Goal: Register for event/course

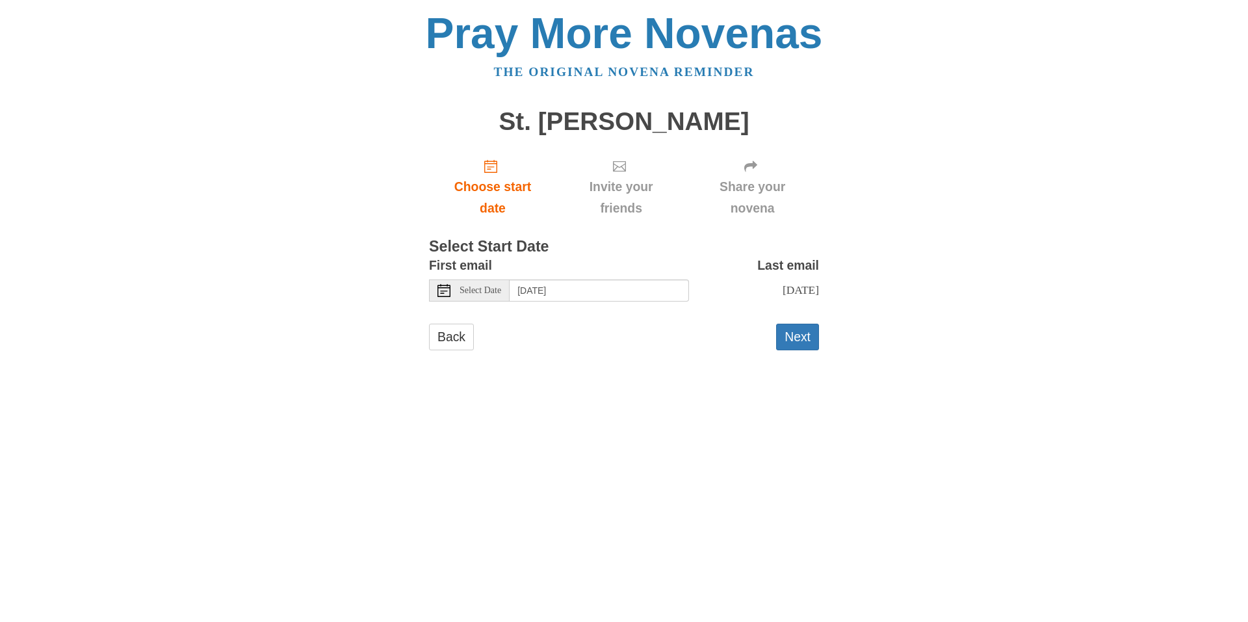
click at [647, 276] on div "First email Select Date [DATE]" at bounding box center [559, 278] width 260 height 47
click at [1114, 279] on body "Pray More Novenas The original novena reminder [GEOGRAPHIC_DATA][PERSON_NAME] C…" at bounding box center [624, 194] width 1248 height 388
click at [798, 339] on button "Next" at bounding box center [797, 337] width 43 height 27
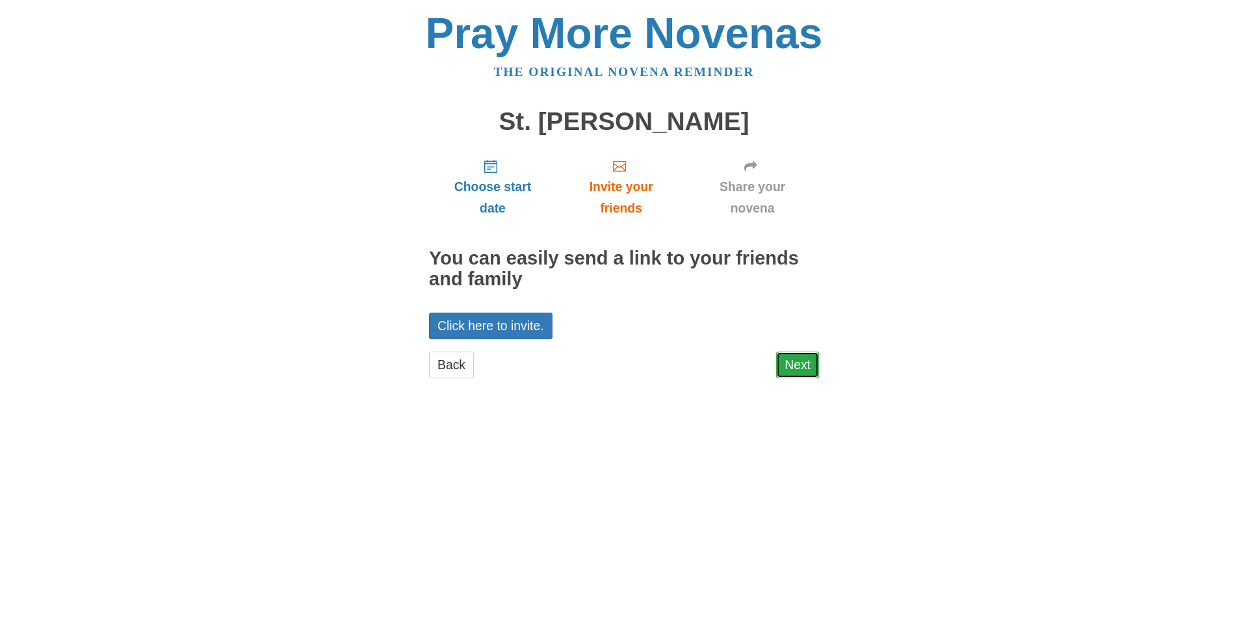
click at [802, 369] on link "Next" at bounding box center [797, 365] width 43 height 27
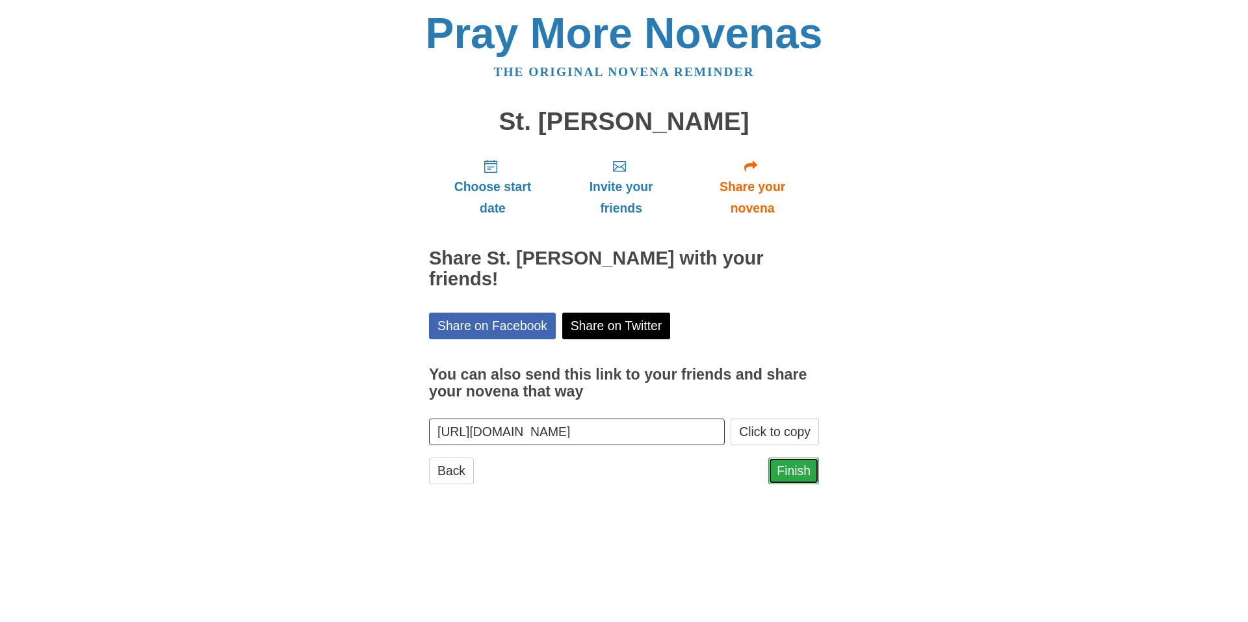
click at [796, 457] on link "Finish" at bounding box center [793, 470] width 51 height 27
